Goal: Information Seeking & Learning: Learn about a topic

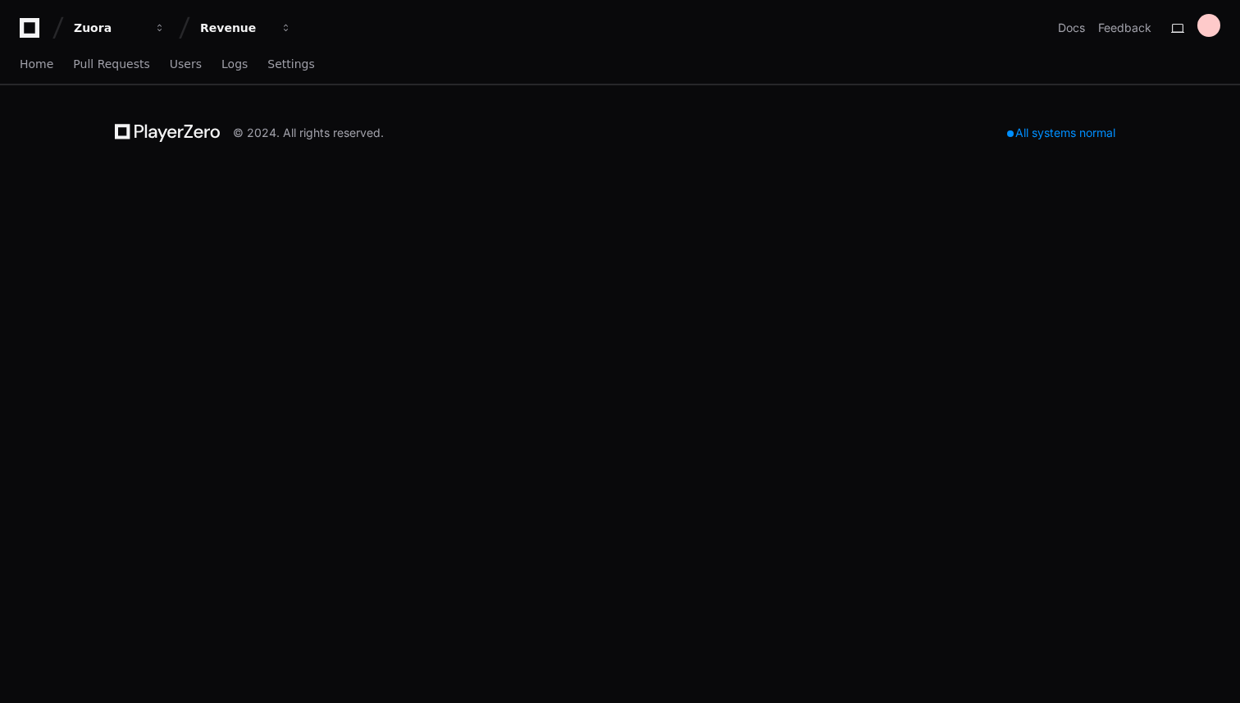
click at [1057, 130] on div "All systems normal" at bounding box center [1061, 132] width 128 height 23
click at [37, 61] on span "Home" at bounding box center [37, 64] width 34 height 10
click at [94, 66] on span "Pull Requests" at bounding box center [111, 64] width 76 height 10
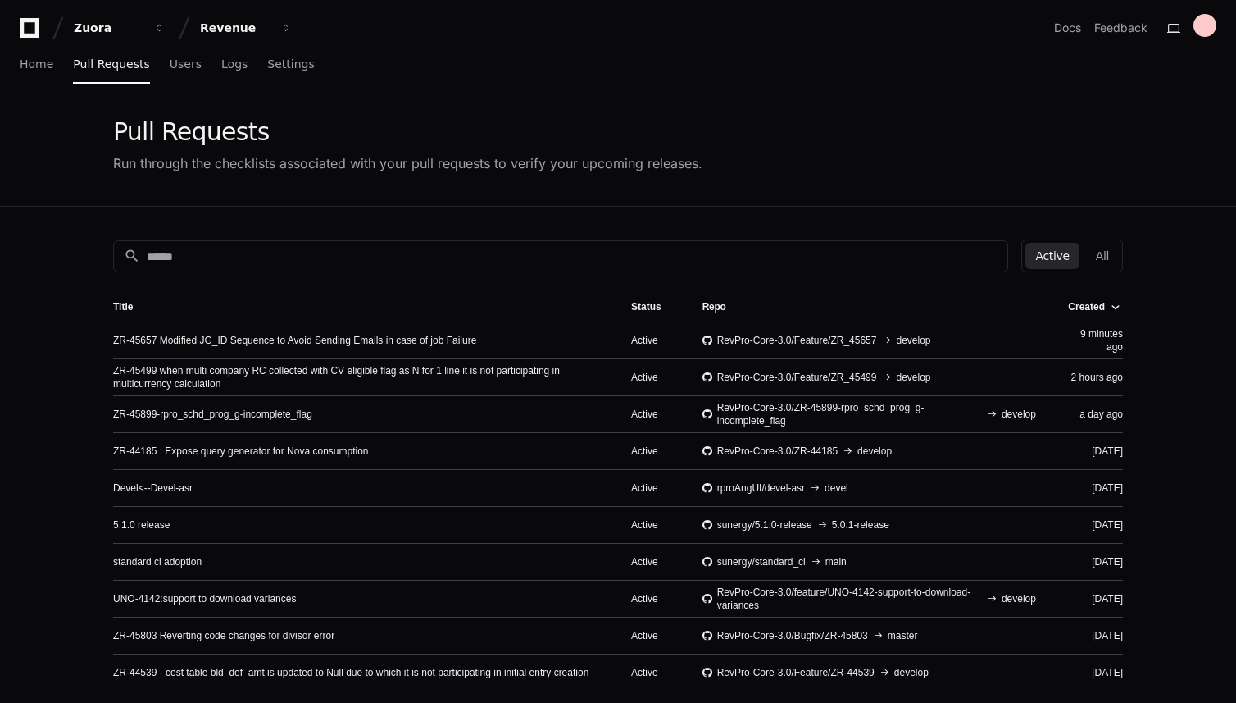
click at [278, 238] on div "search Active All Title Status Repo Created ZR-45657 Modified JG_ID Sequence to…" at bounding box center [617, 558] width 1049 height 703
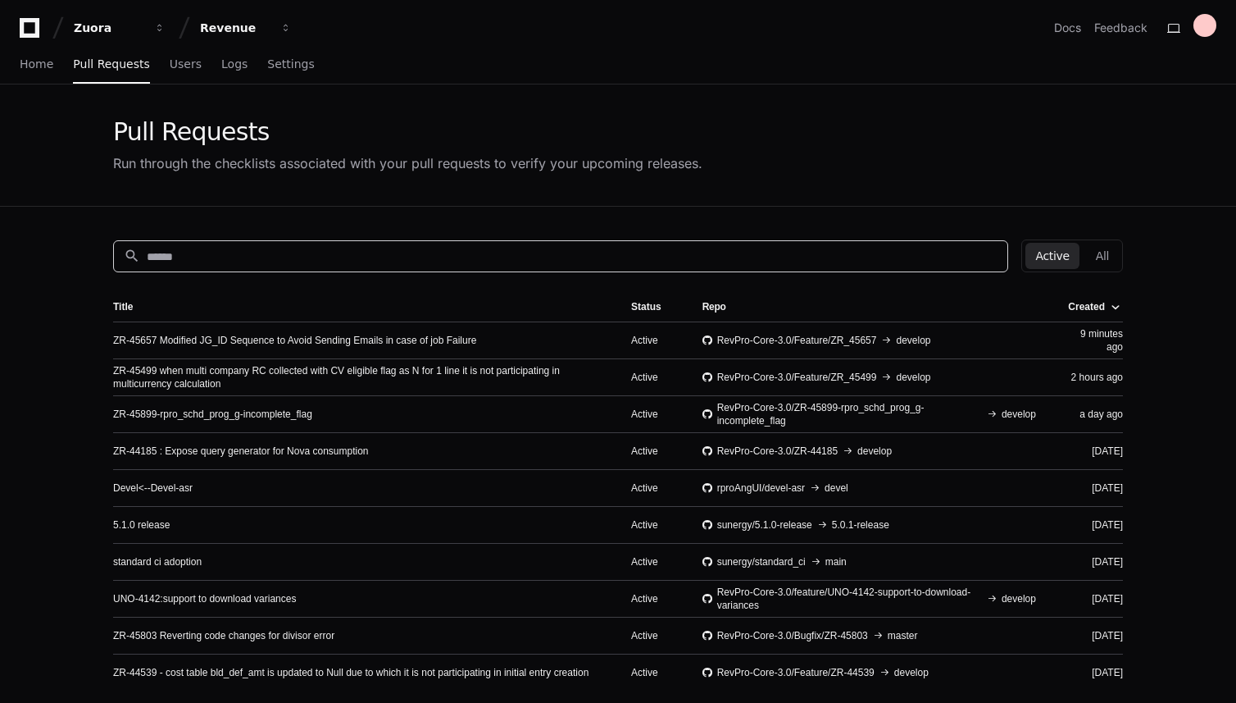
click at [278, 253] on input at bounding box center [572, 256] width 851 height 16
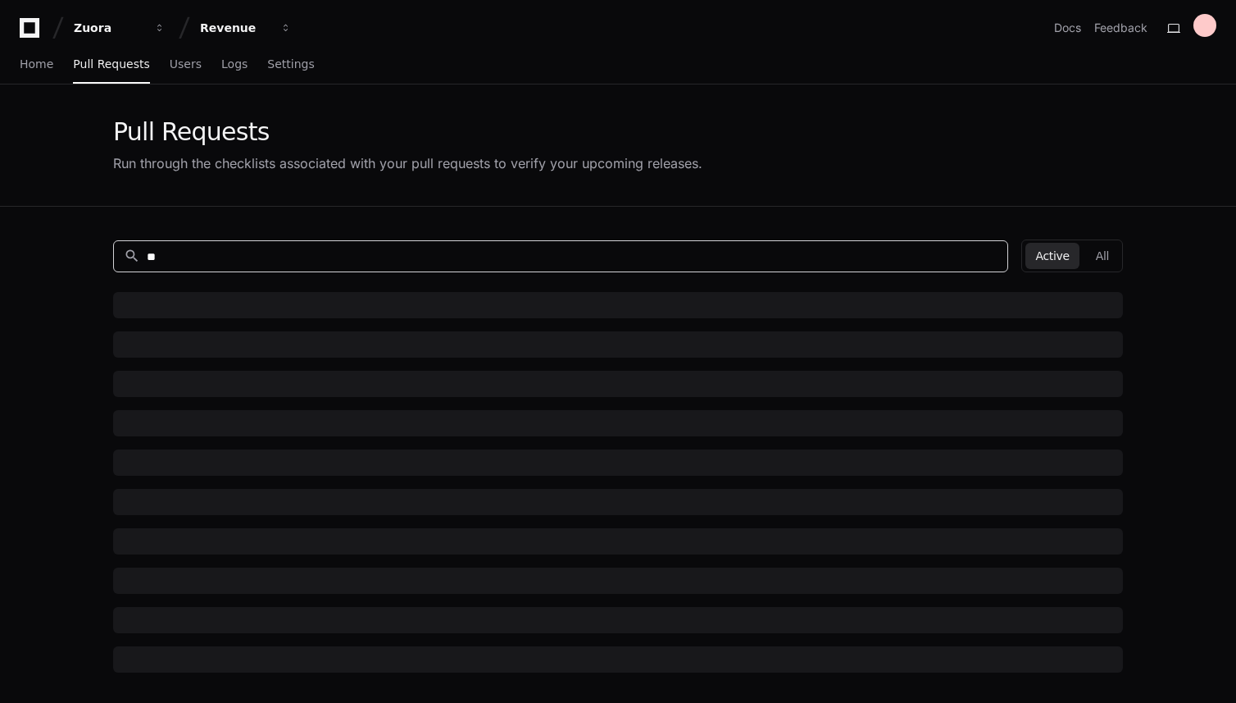
type input "*"
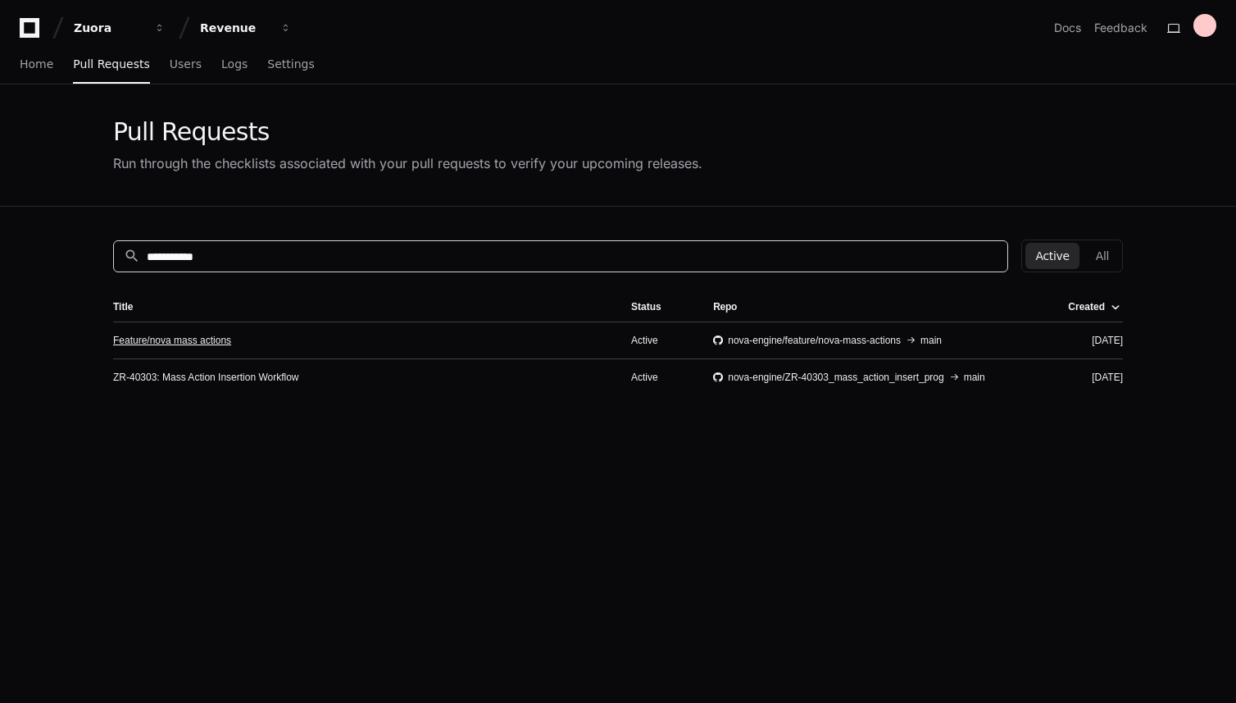
type input "**********"
click at [196, 342] on link "Feature/nova mass actions" at bounding box center [172, 340] width 118 height 13
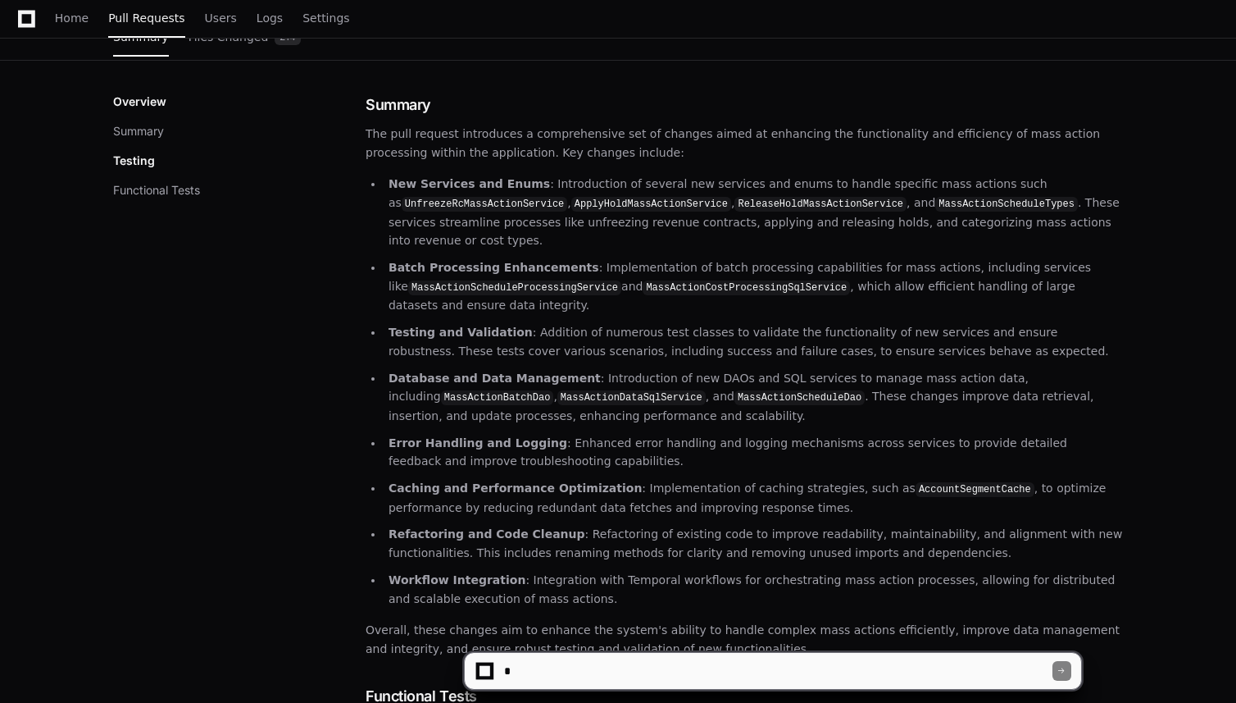
scroll to position [190, 0]
click at [594, 668] on textarea at bounding box center [777, 671] width 553 height 36
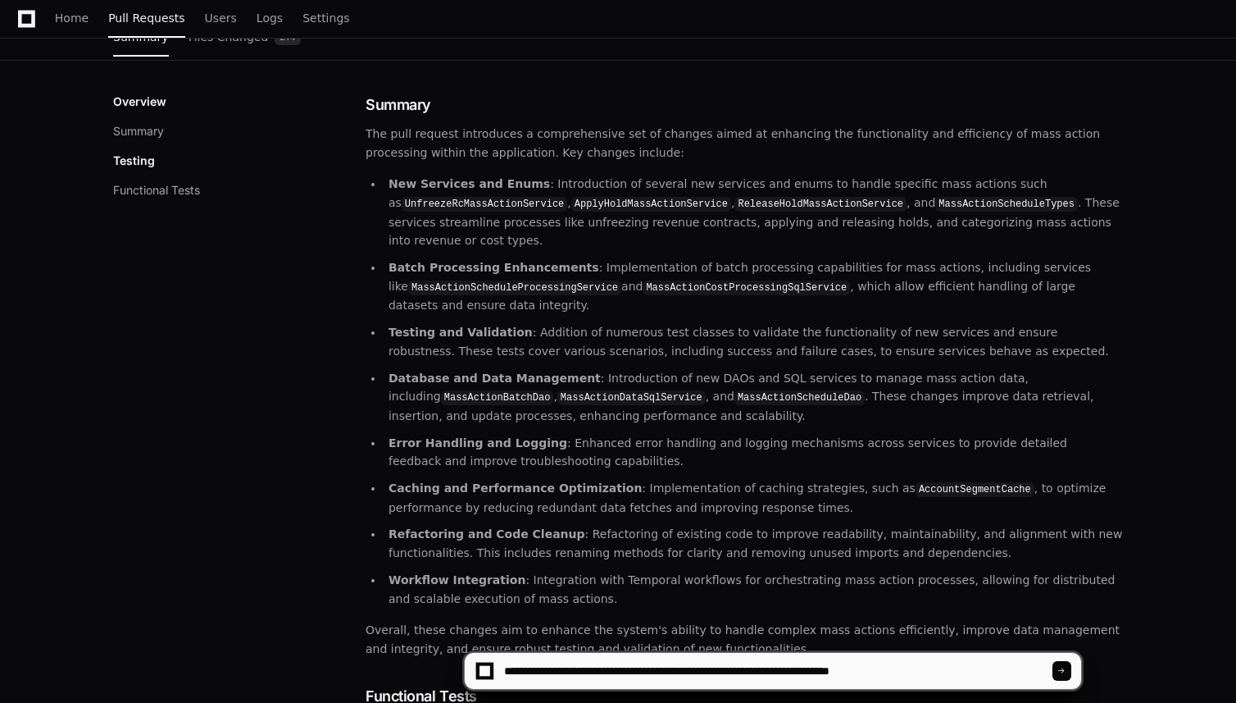
type textarea "**********"
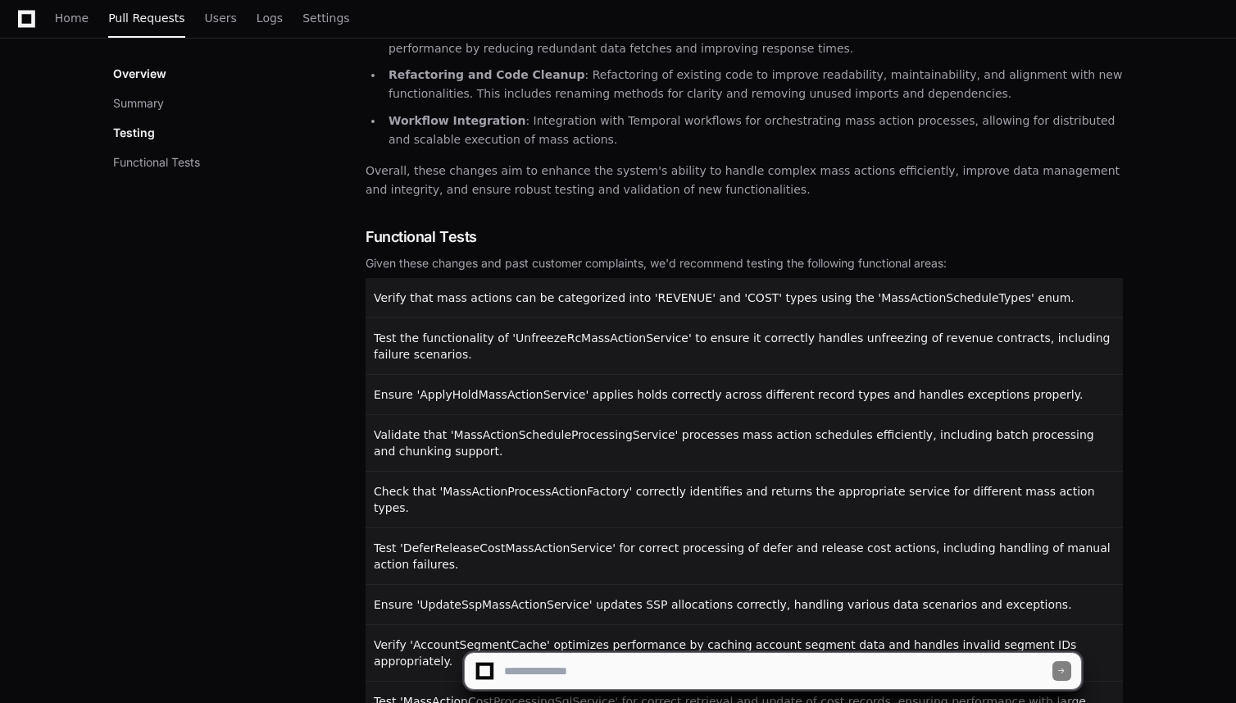
scroll to position [1099, 0]
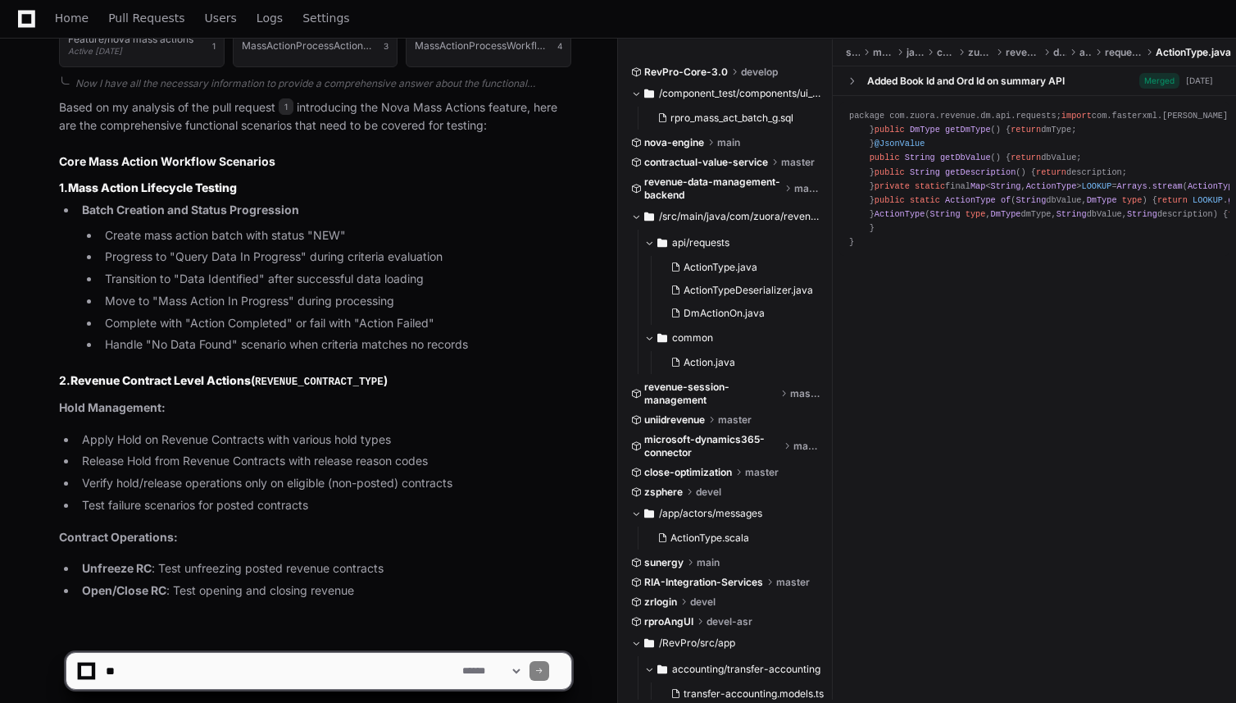
scroll to position [887, 0]
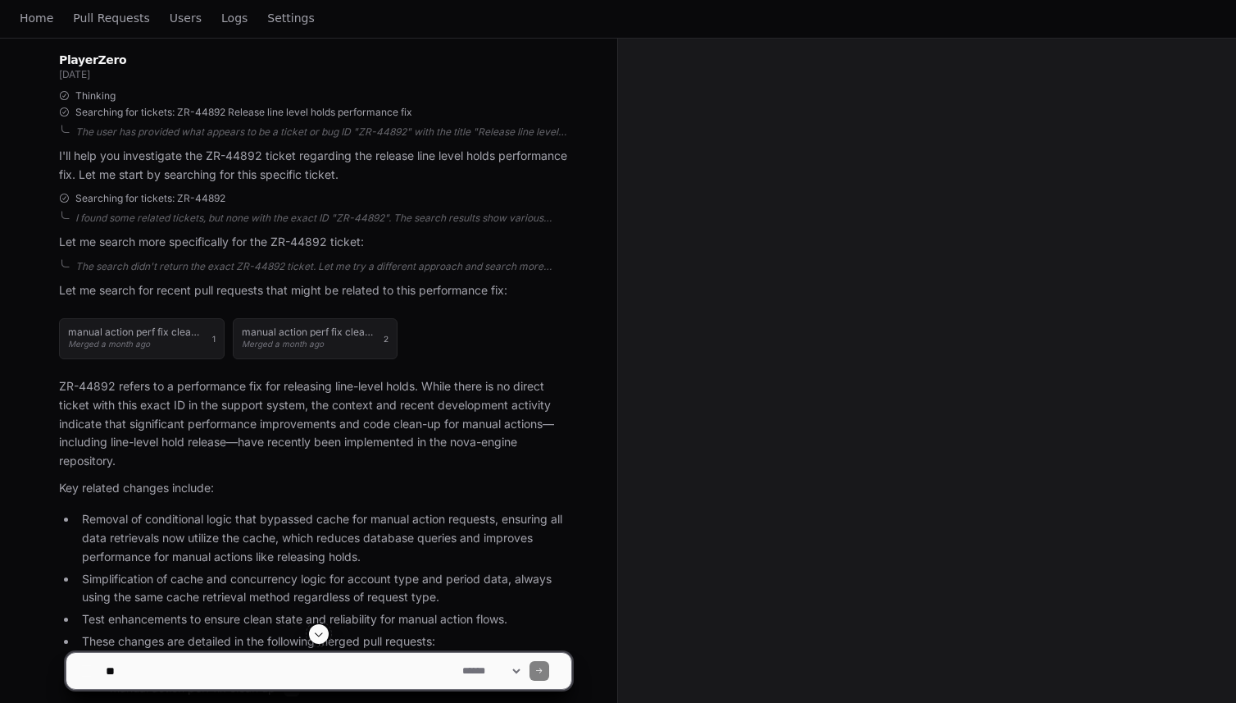
scroll to position [532, 0]
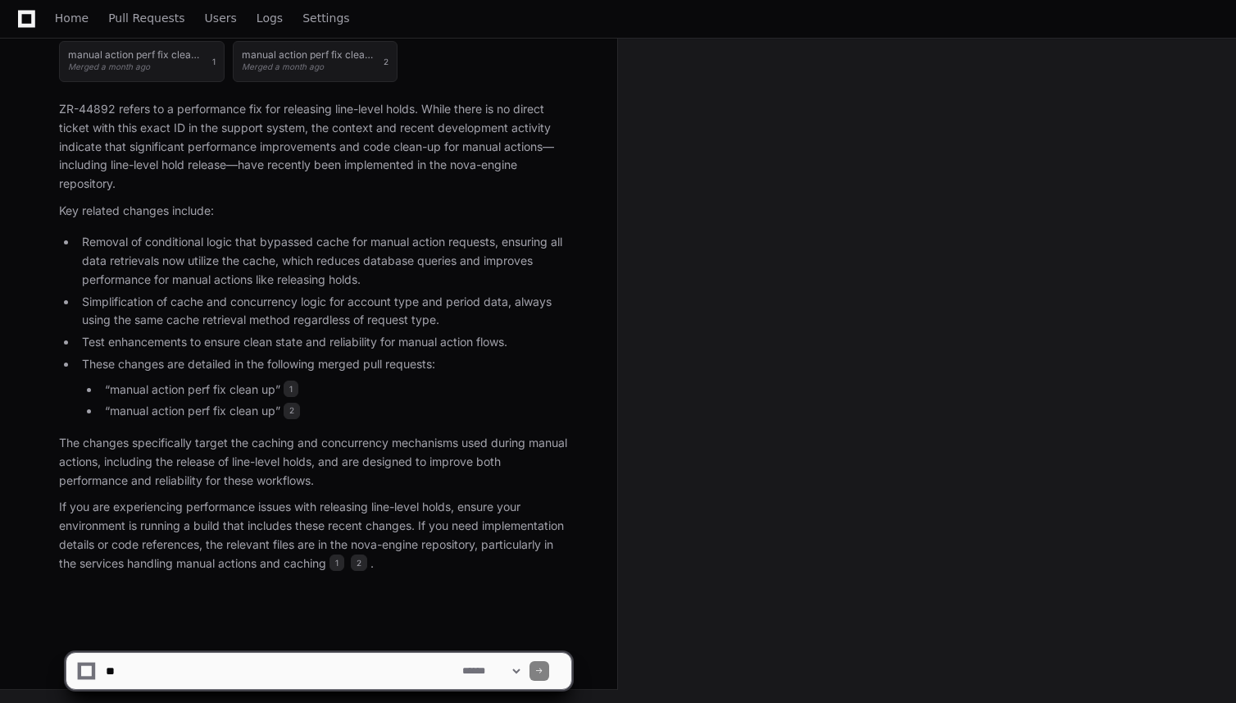
click at [218, 388] on li "“manual action perf fix clean up” 1" at bounding box center [335, 389] width 471 height 19
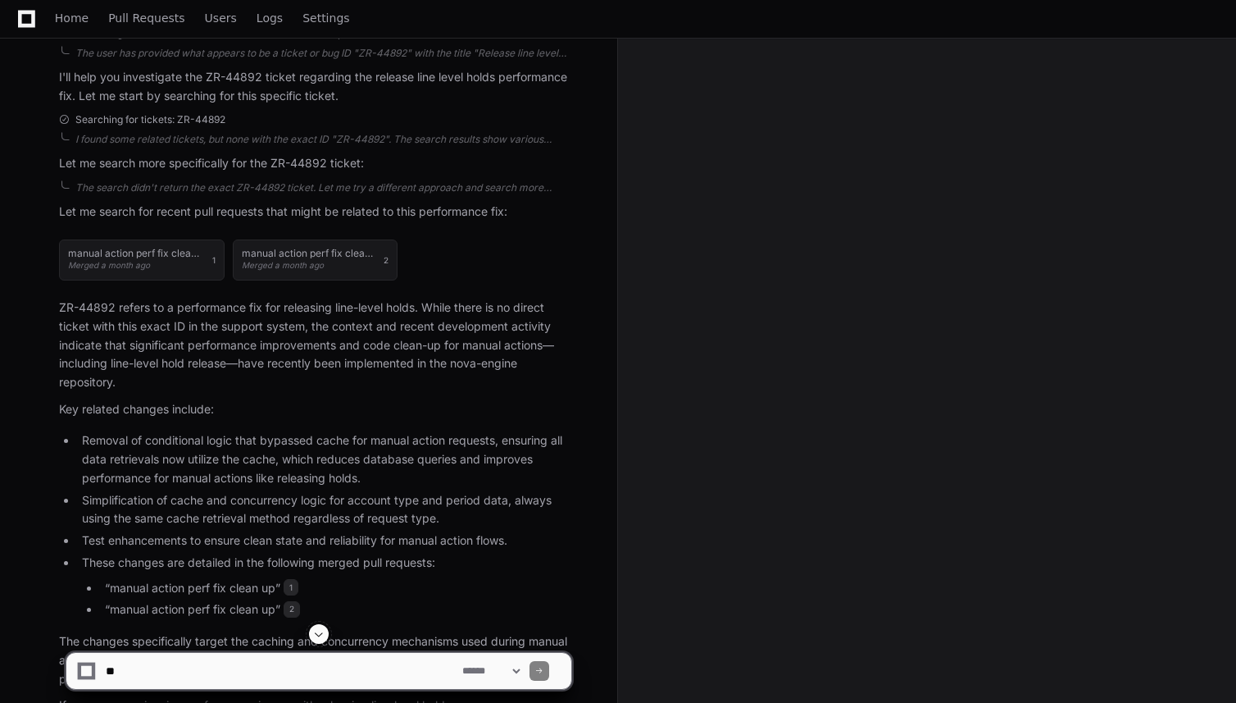
scroll to position [273, 0]
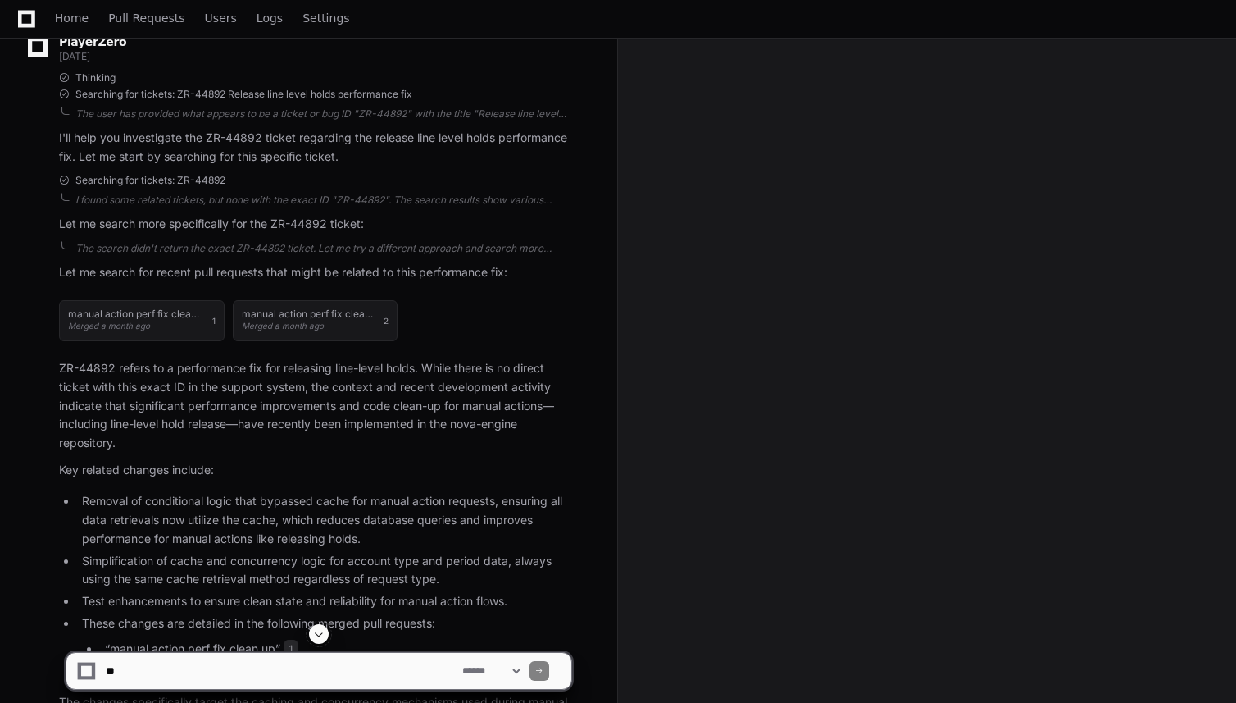
click at [224, 227] on p "Let me search more specifically for the ZR-44892 ticket:" at bounding box center [315, 224] width 512 height 19
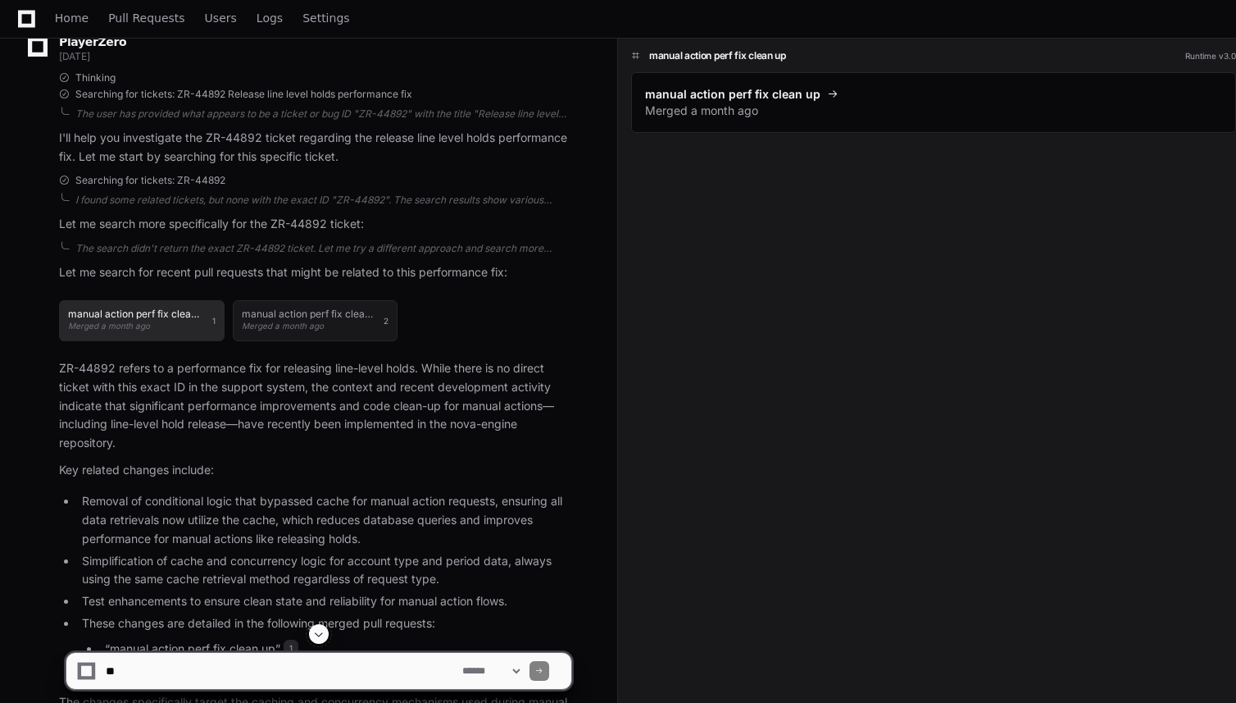
click at [189, 312] on h1 "manual action perf fix clean up" at bounding box center [136, 314] width 136 height 10
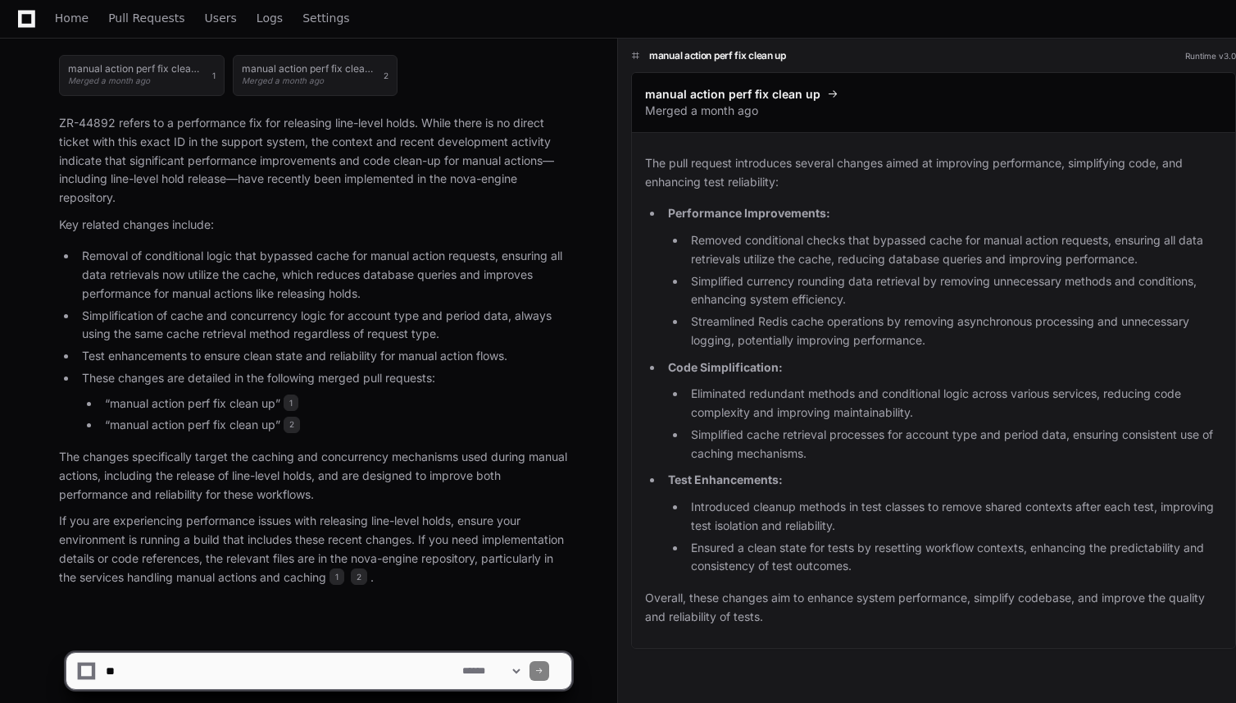
scroll to position [532, 0]
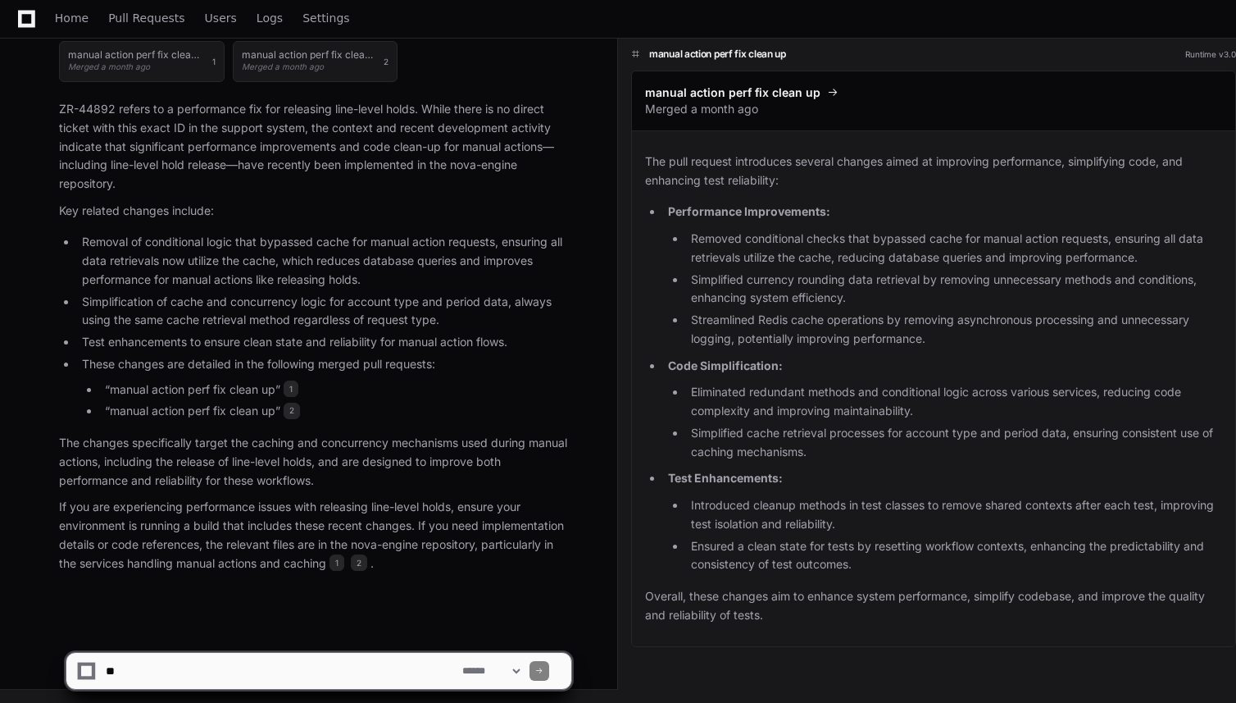
click at [252, 663] on textarea at bounding box center [280, 671] width 357 height 36
type textarea "**********"
type textarea "*****"
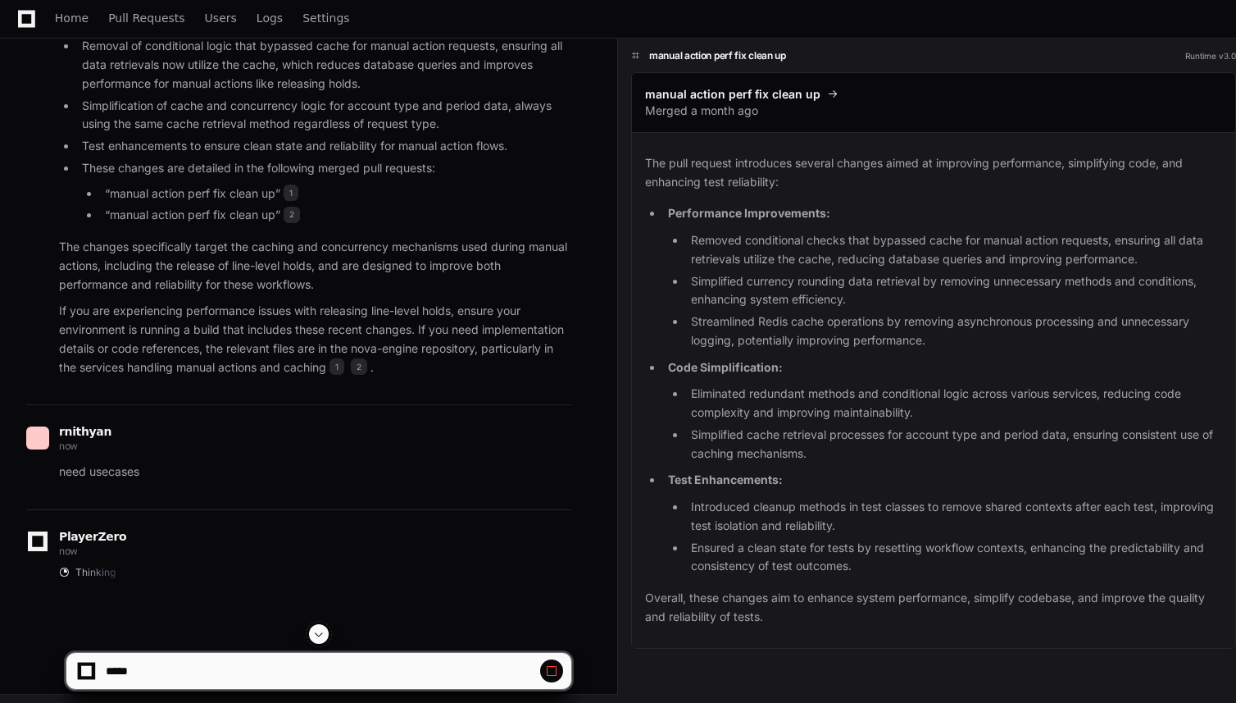
scroll to position [733, 0]
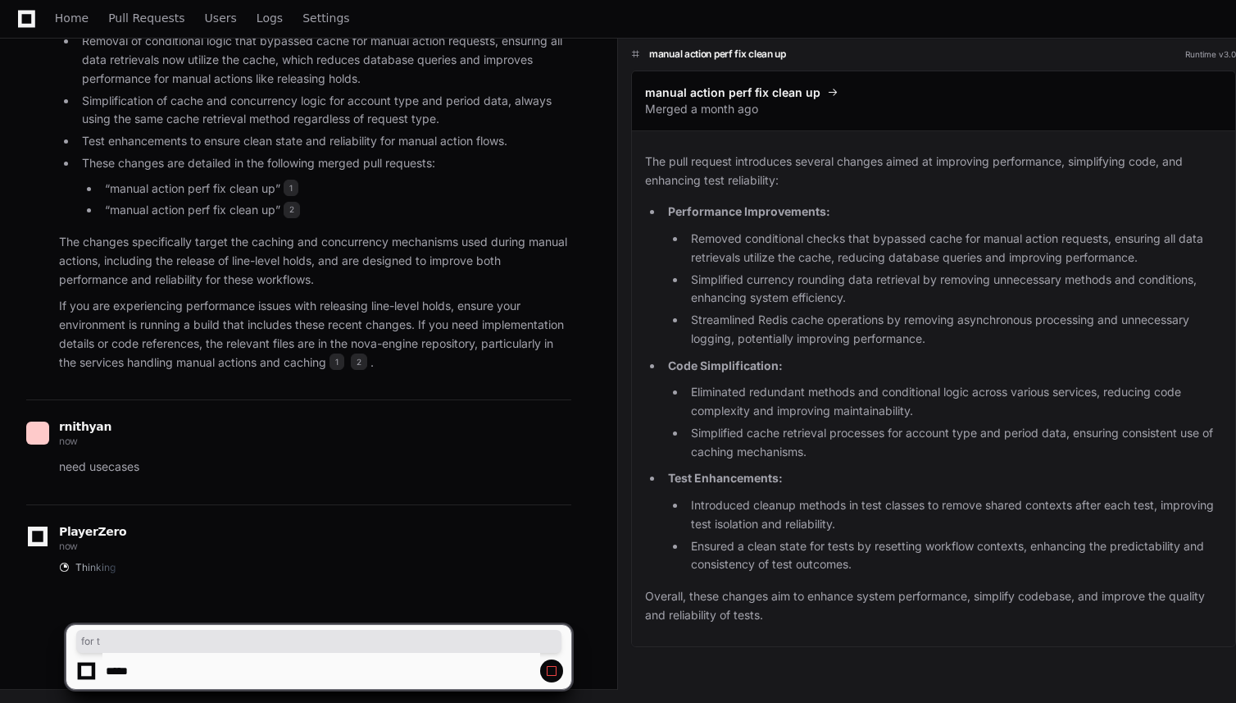
click at [103, 640] on div "for t" at bounding box center [319, 657] width 507 height 66
click at [322, 611] on app-player-page "Release Performance Fix Created by @ rnithyan [DATE] Share rnithyan [DATE] ZR-4…" at bounding box center [618, 26] width 1236 height 1351
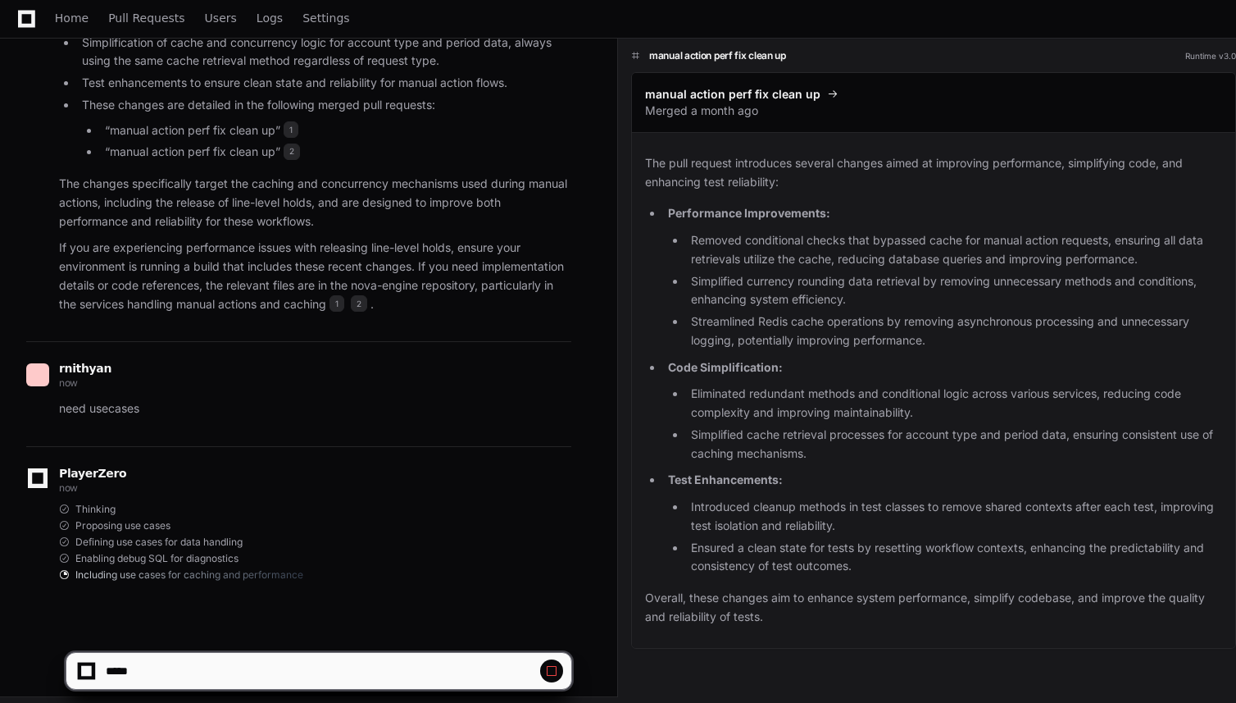
scroll to position [799, 0]
